Goal: Transaction & Acquisition: Purchase product/service

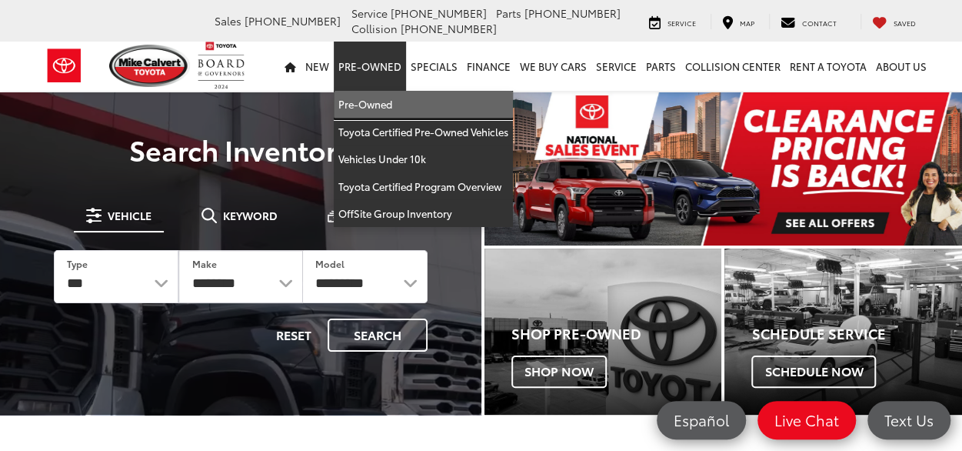
click at [338, 106] on link "Pre-Owned" at bounding box center [423, 105] width 179 height 28
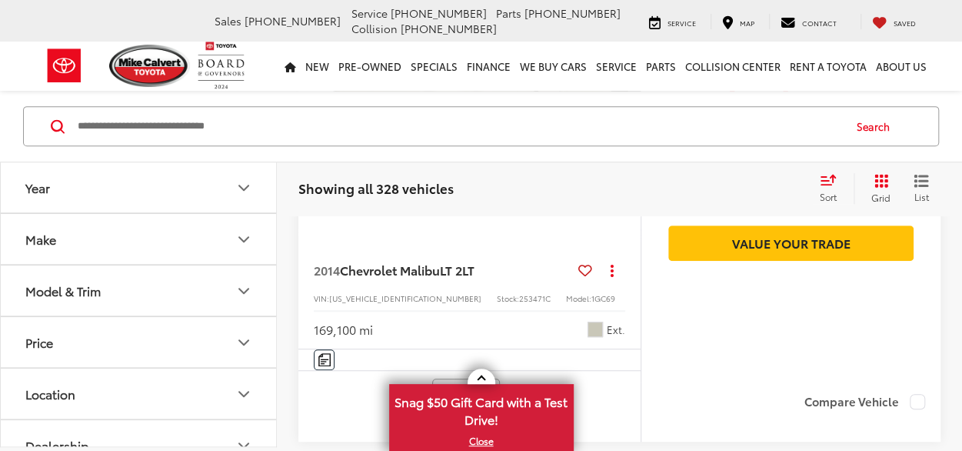
scroll to position [341, 0]
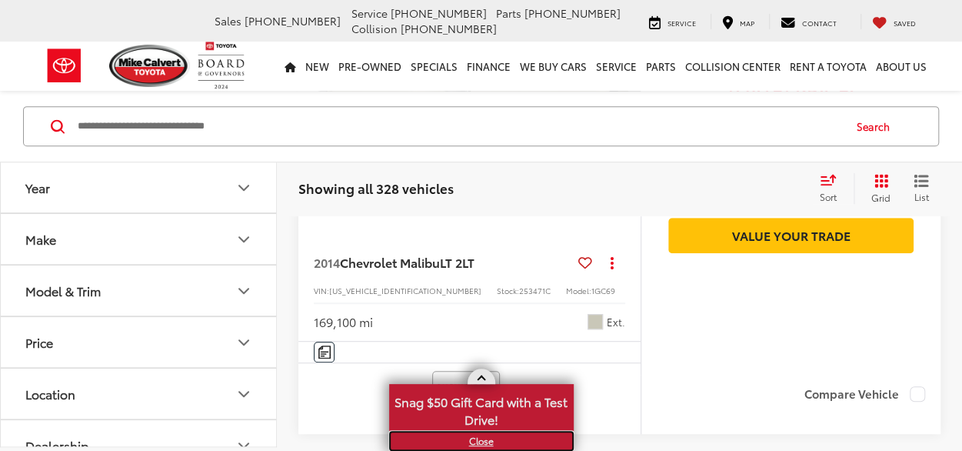
click at [486, 445] on link "X" at bounding box center [481, 440] width 181 height 17
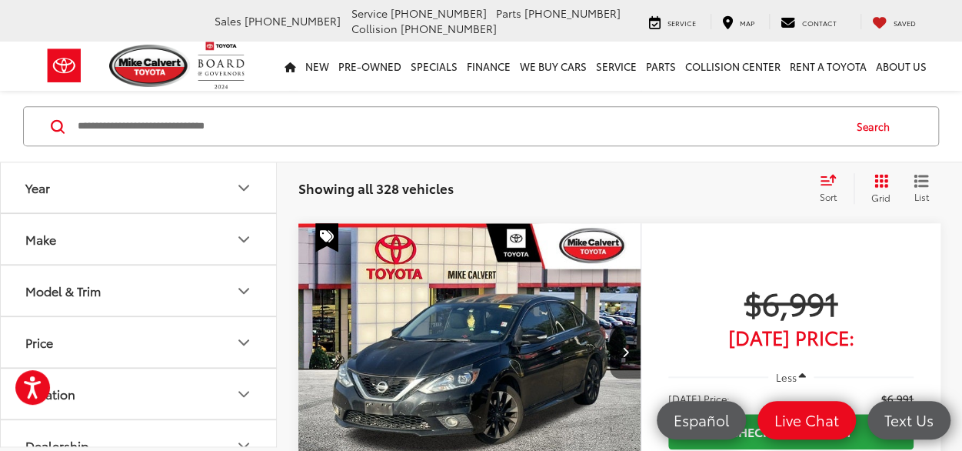
scroll to position [0, 0]
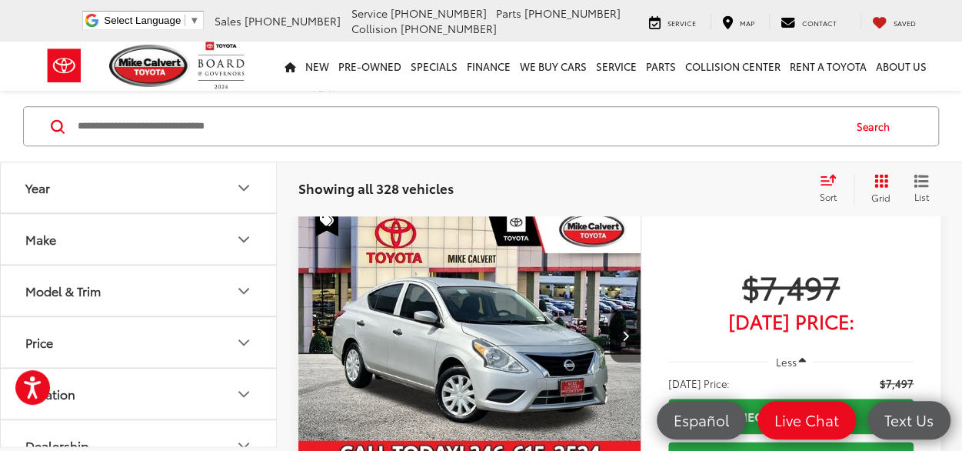
drag, startPoint x: 967, startPoint y: 52, endPoint x: 978, endPoint y: 242, distance: 191.0
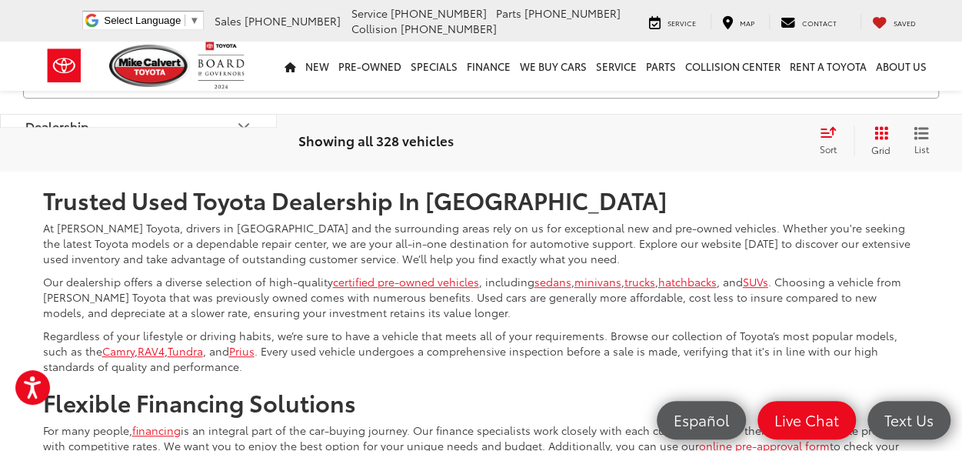
scroll to position [6088, 0]
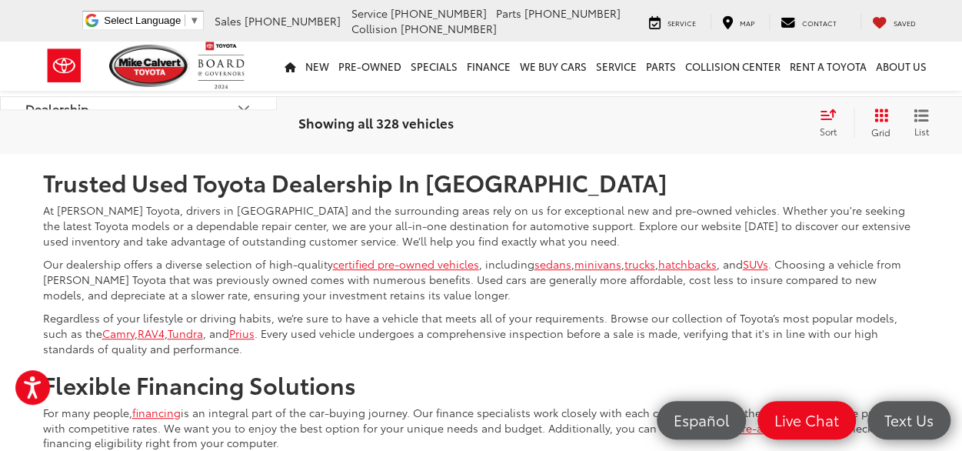
click at [654, 122] on link "2" at bounding box center [666, 109] width 24 height 28
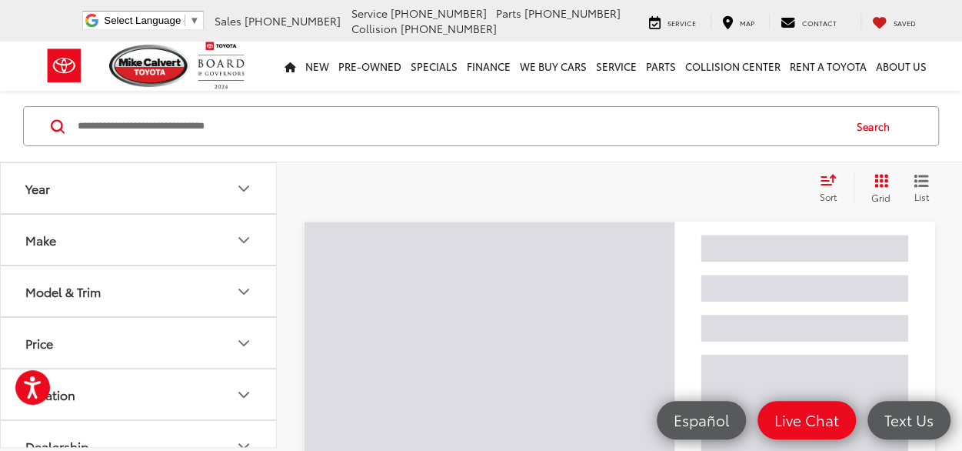
click at [211, 133] on input "Search by Make, Model, or Keyword" at bounding box center [459, 126] width 766 height 37
type input "*****"
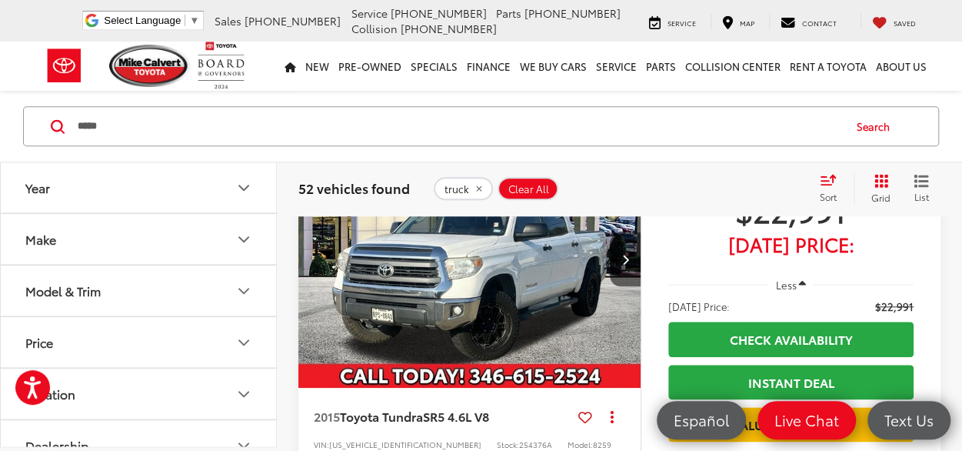
scroll to position [3611, 0]
